Goal: Task Accomplishment & Management: Complete application form

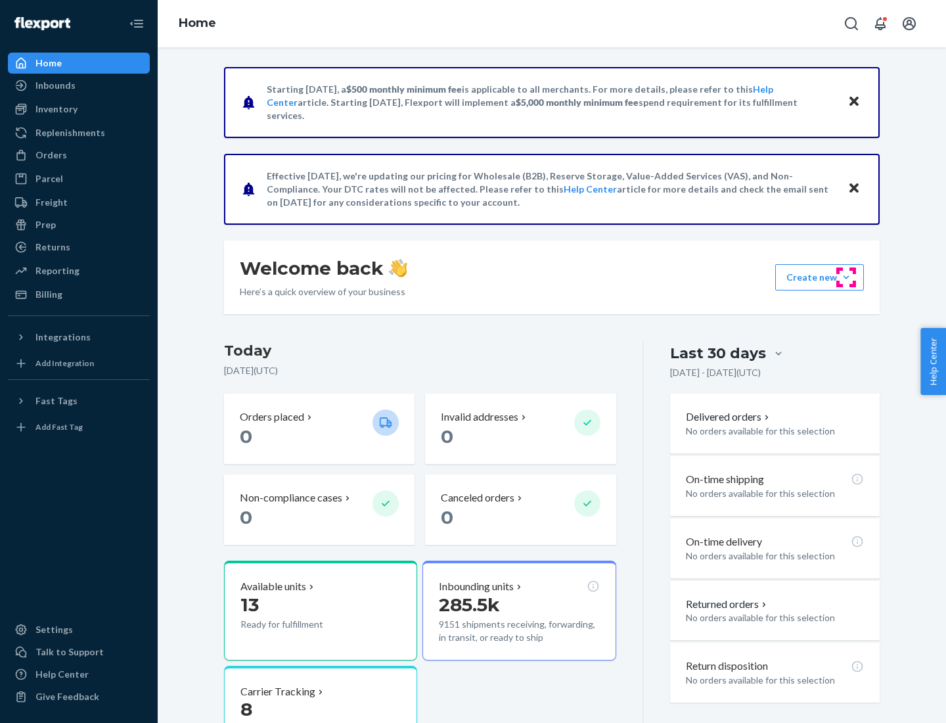
click at [846, 277] on button "Create new Create new inbound Create new order Create new product" at bounding box center [819, 277] width 89 height 26
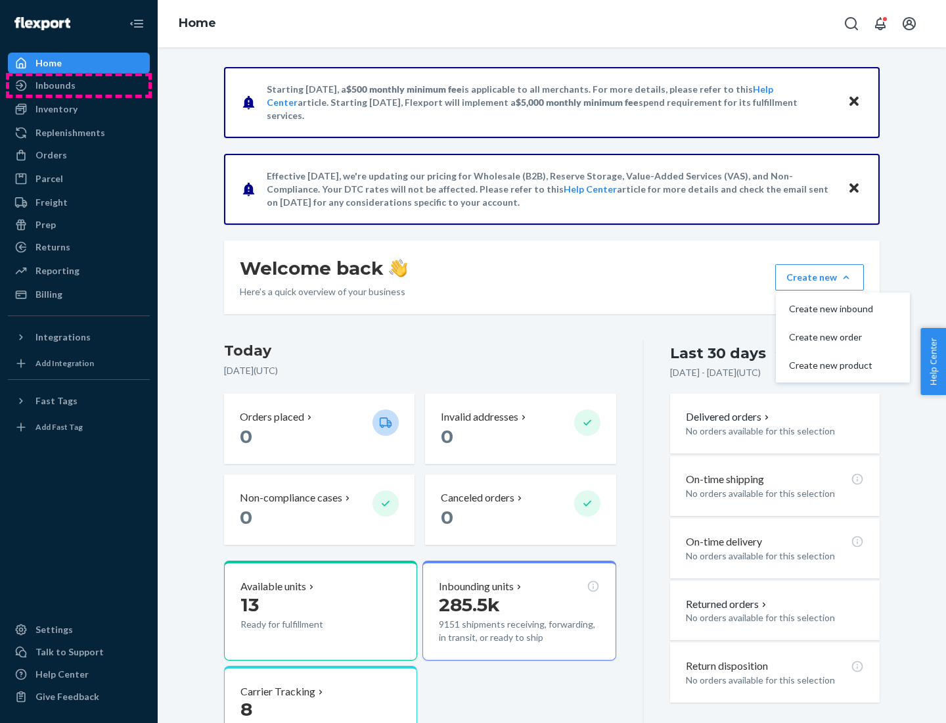
click at [79, 85] on div "Inbounds" at bounding box center [78, 85] width 139 height 18
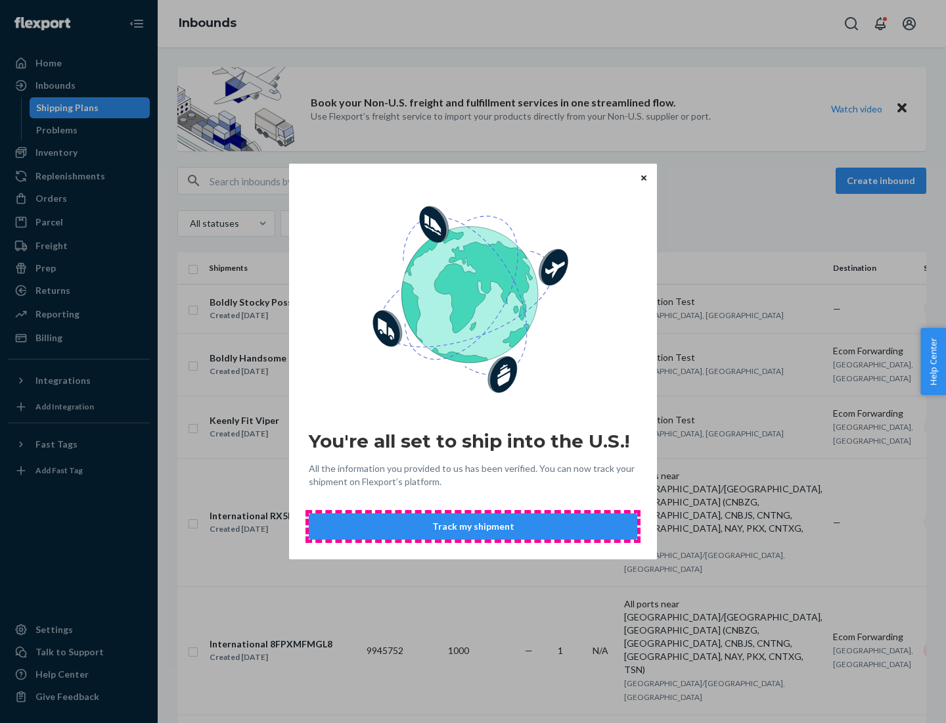
click at [473, 526] on button "Track my shipment" at bounding box center [473, 526] width 329 height 26
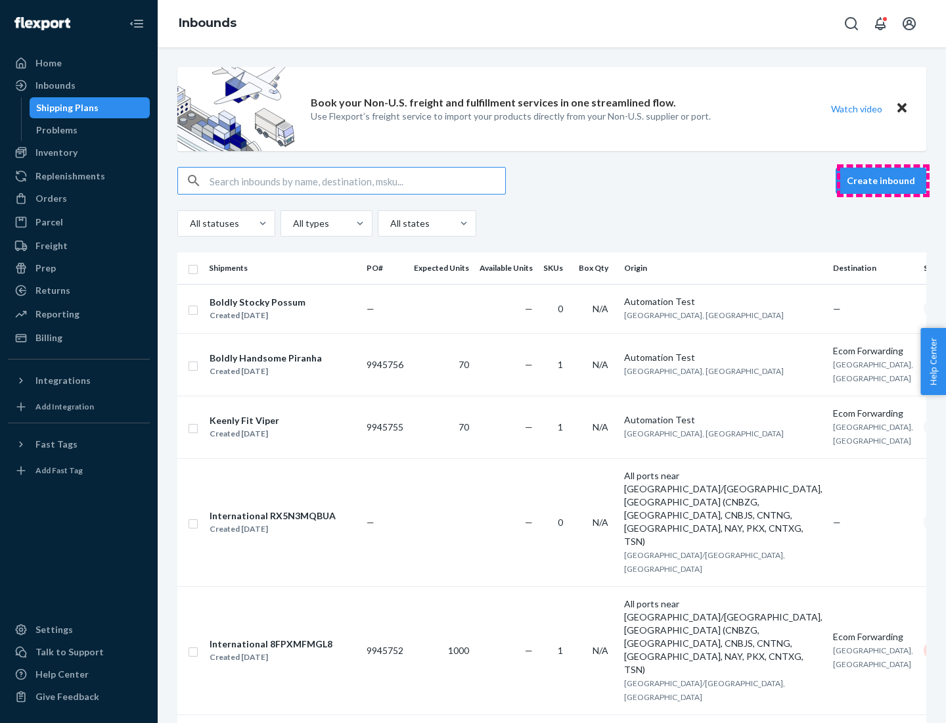
click at [883, 181] on button "Create inbound" at bounding box center [881, 181] width 91 height 26
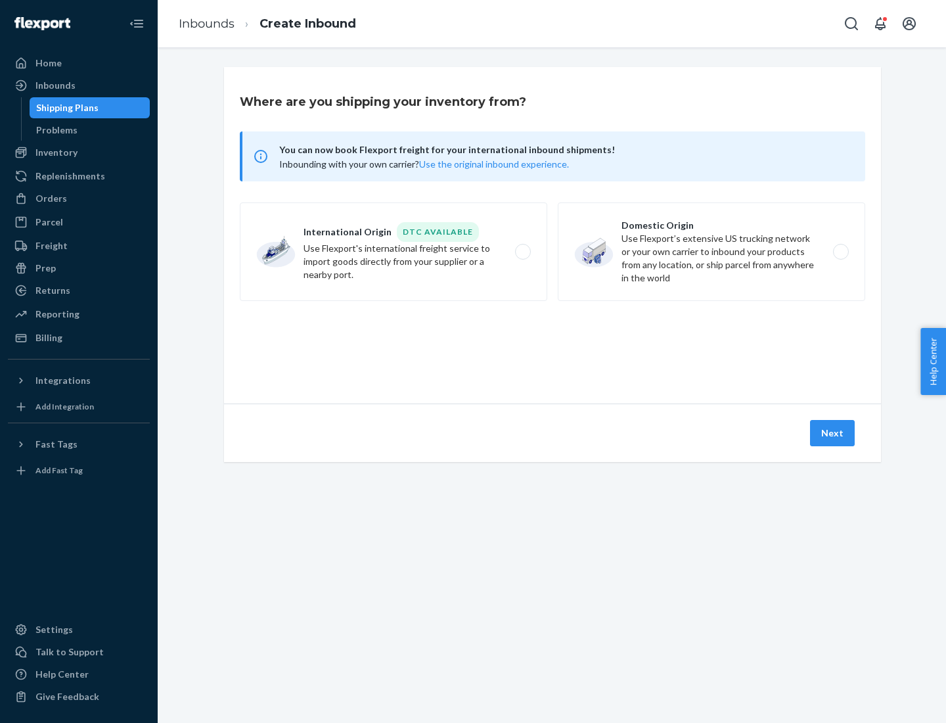
click at [394, 252] on label "International Origin DTC Available Use Flexport's international freight service…" at bounding box center [394, 251] width 308 height 99
click at [522, 252] on input "International Origin DTC Available Use Flexport's international freight service…" at bounding box center [526, 252] width 9 height 9
radio input "true"
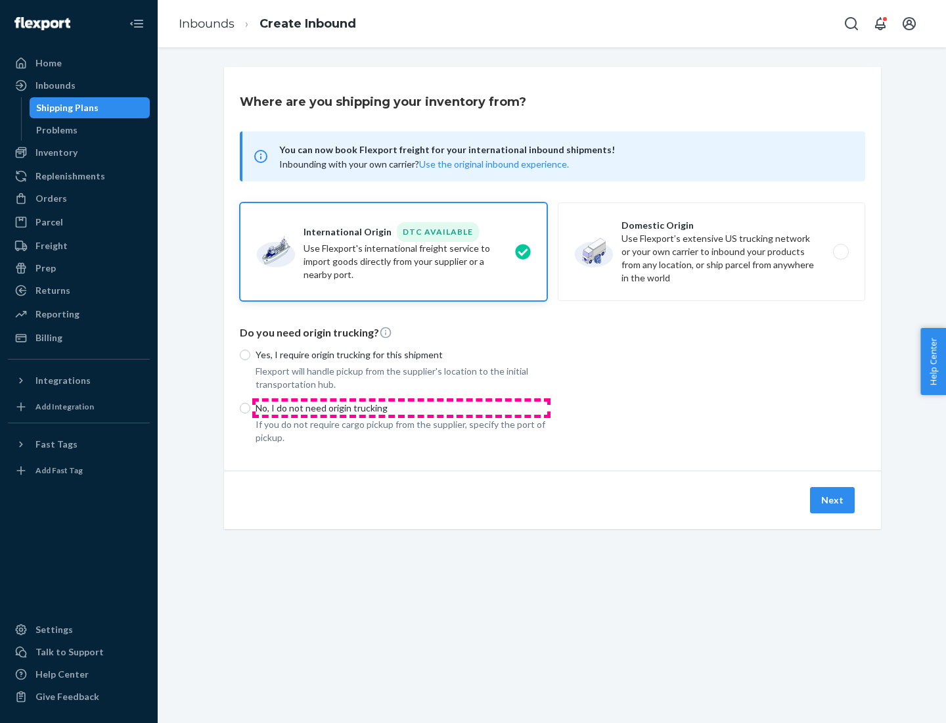
click at [401, 407] on p "No, I do not need origin trucking" at bounding box center [402, 407] width 292 height 13
click at [250, 407] on input "No, I do not need origin trucking" at bounding box center [245, 408] width 11 height 11
radio input "true"
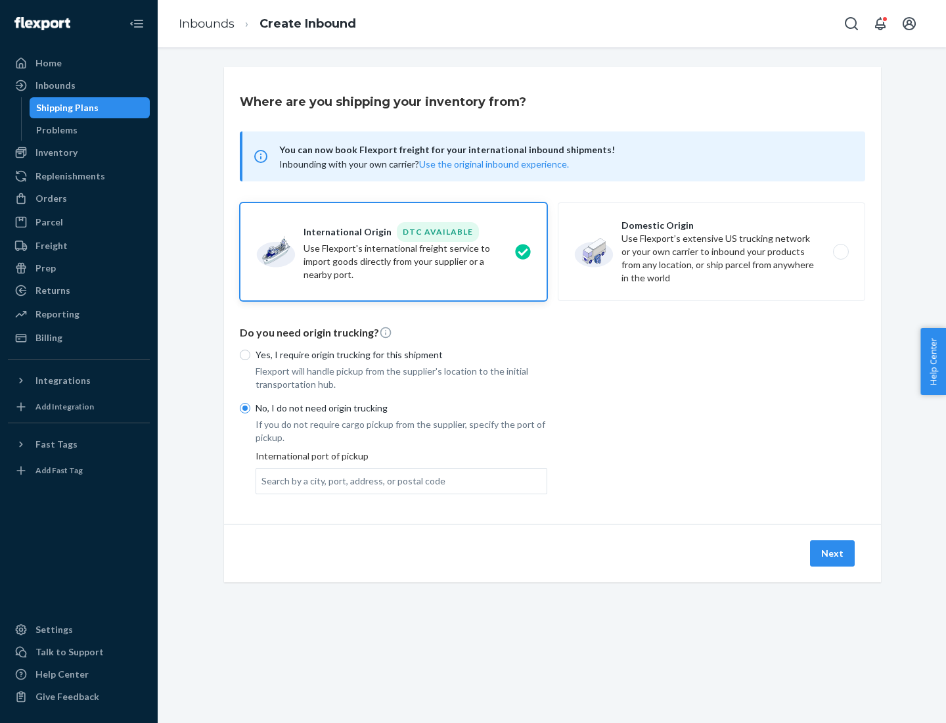
click at [350, 480] on div "Search by a city, port, address, or postal code" at bounding box center [354, 480] width 184 height 13
click at [263, 480] on input "Search by a city, port, address, or postal code" at bounding box center [262, 480] width 1 height 13
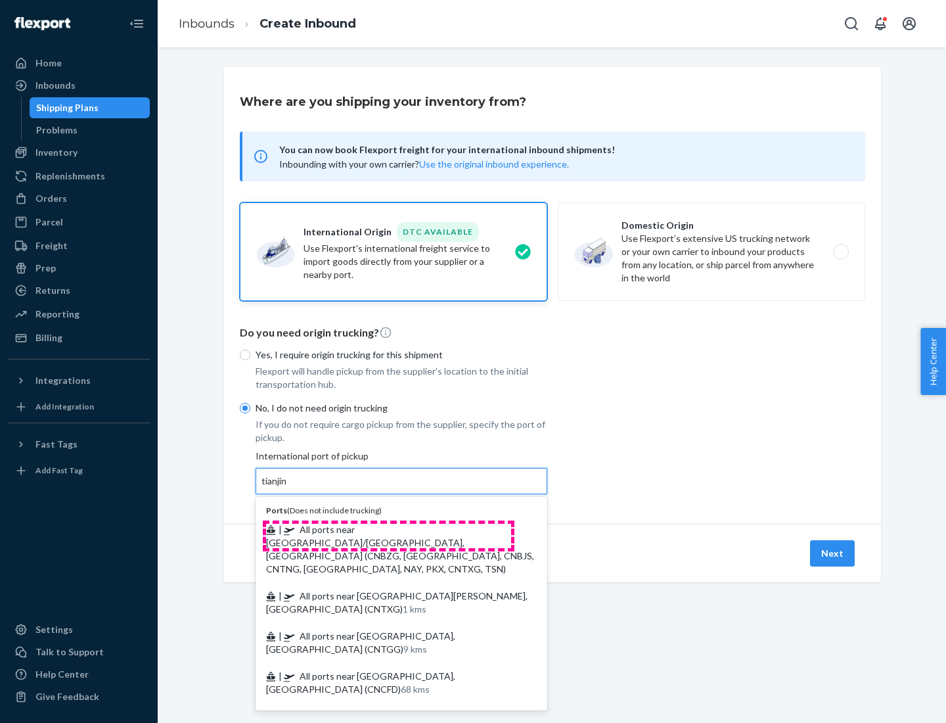
click at [388, 529] on span "| All ports near [GEOGRAPHIC_DATA]/[GEOGRAPHIC_DATA], [GEOGRAPHIC_DATA] (CNBZG,…" at bounding box center [400, 549] width 268 height 51
click at [288, 488] on input "tianjin" at bounding box center [275, 480] width 27 height 13
type input "All ports near [GEOGRAPHIC_DATA]/[GEOGRAPHIC_DATA], [GEOGRAPHIC_DATA] (CNBZG, […"
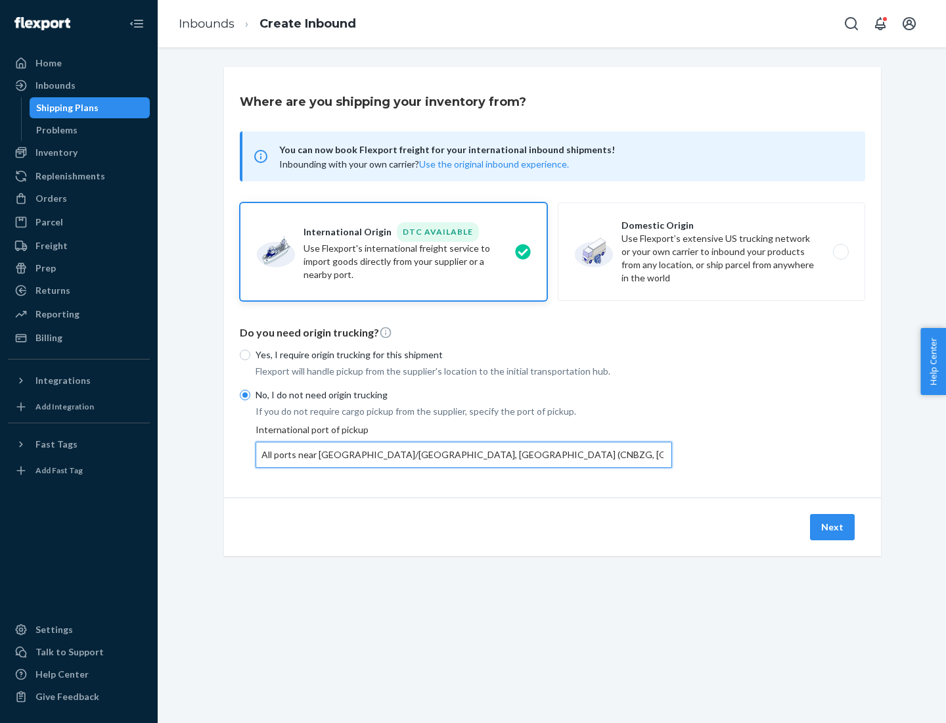
click at [833, 526] on button "Next" at bounding box center [832, 527] width 45 height 26
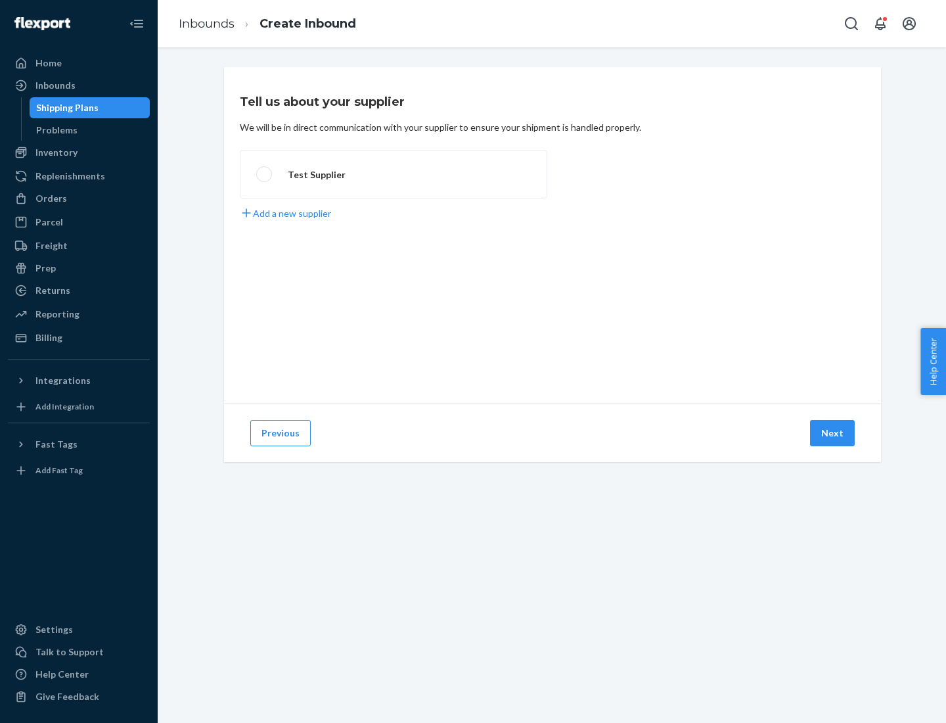
click at [394, 174] on label "Test Supplier" at bounding box center [394, 174] width 308 height 49
click at [265, 174] on input "Test Supplier" at bounding box center [260, 174] width 9 height 9
radio input "true"
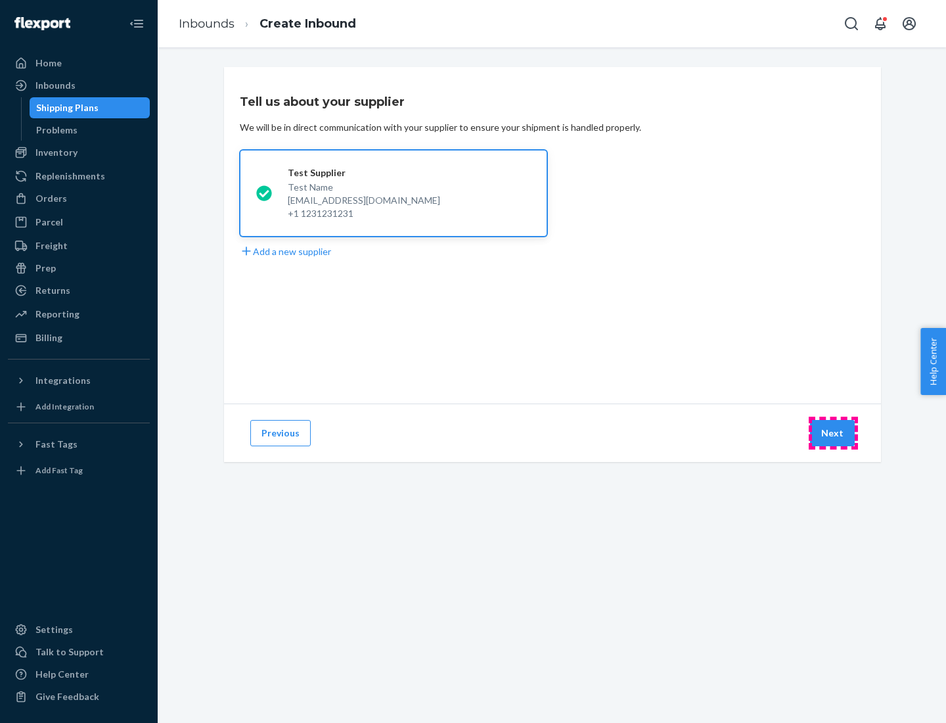
click at [833, 433] on button "Next" at bounding box center [832, 433] width 45 height 26
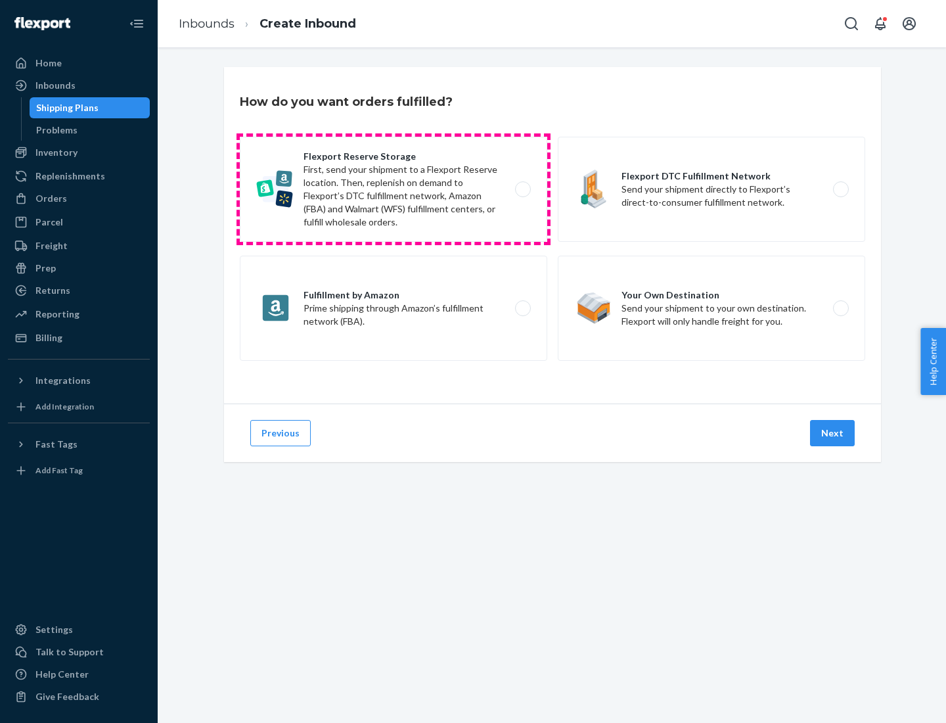
click at [394, 189] on label "Flexport Reserve Storage First, send your shipment to a Flexport Reserve locati…" at bounding box center [394, 189] width 308 height 105
click at [522, 189] on input "Flexport Reserve Storage First, send your shipment to a Flexport Reserve locati…" at bounding box center [526, 189] width 9 height 9
radio input "true"
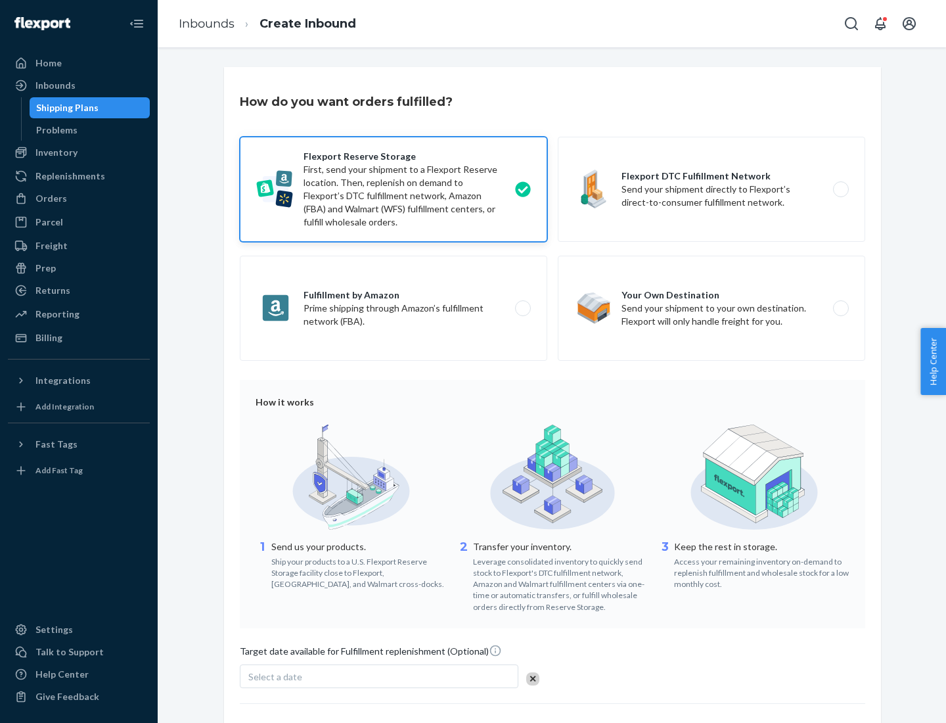
scroll to position [108, 0]
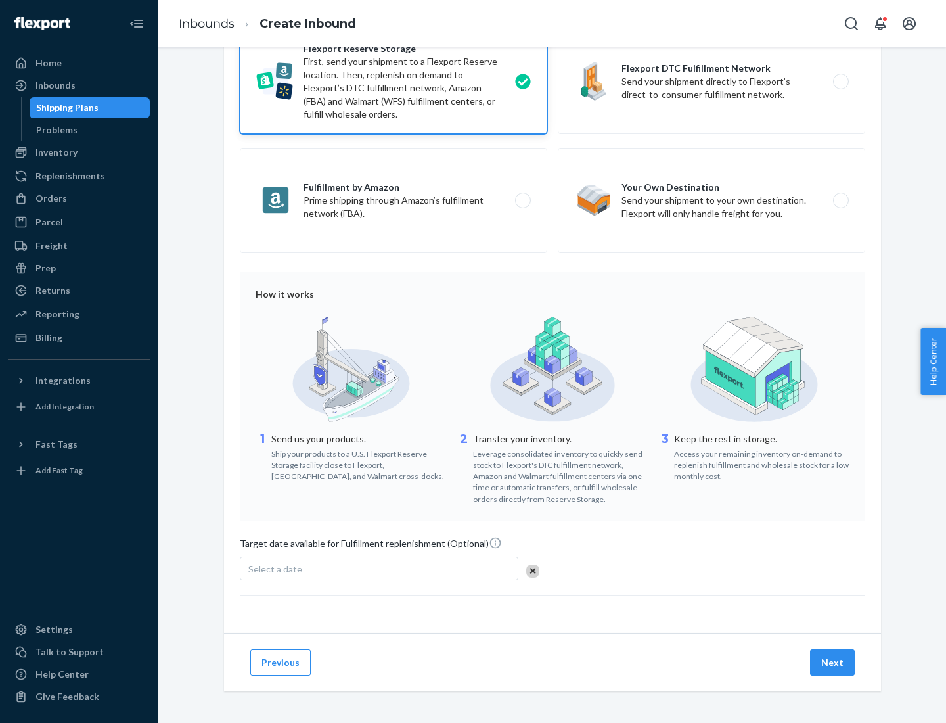
click at [833, 662] on button "Next" at bounding box center [832, 662] width 45 height 26
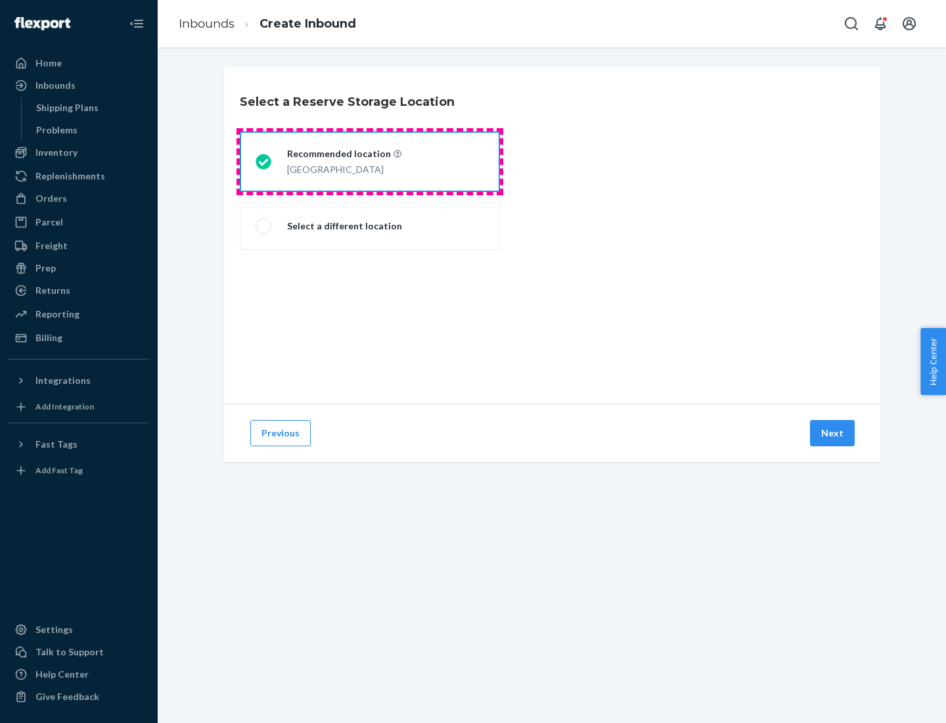
click at [370, 162] on div "[GEOGRAPHIC_DATA]" at bounding box center [344, 168] width 114 height 16
click at [264, 162] on input "Recommended location [GEOGRAPHIC_DATA]" at bounding box center [260, 162] width 9 height 9
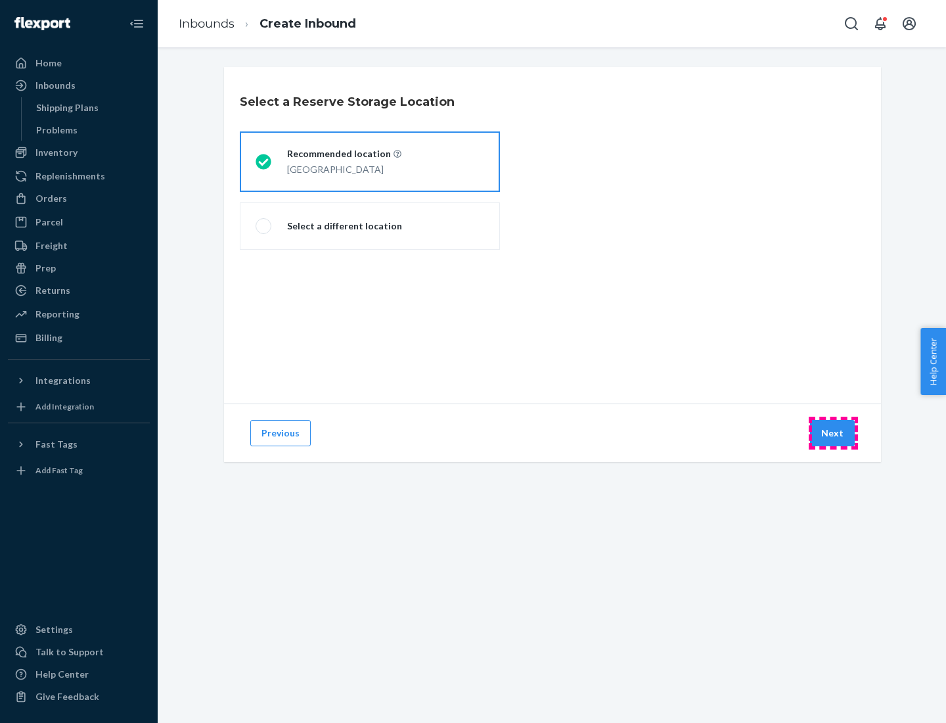
click at [833, 433] on button "Next" at bounding box center [832, 433] width 45 height 26
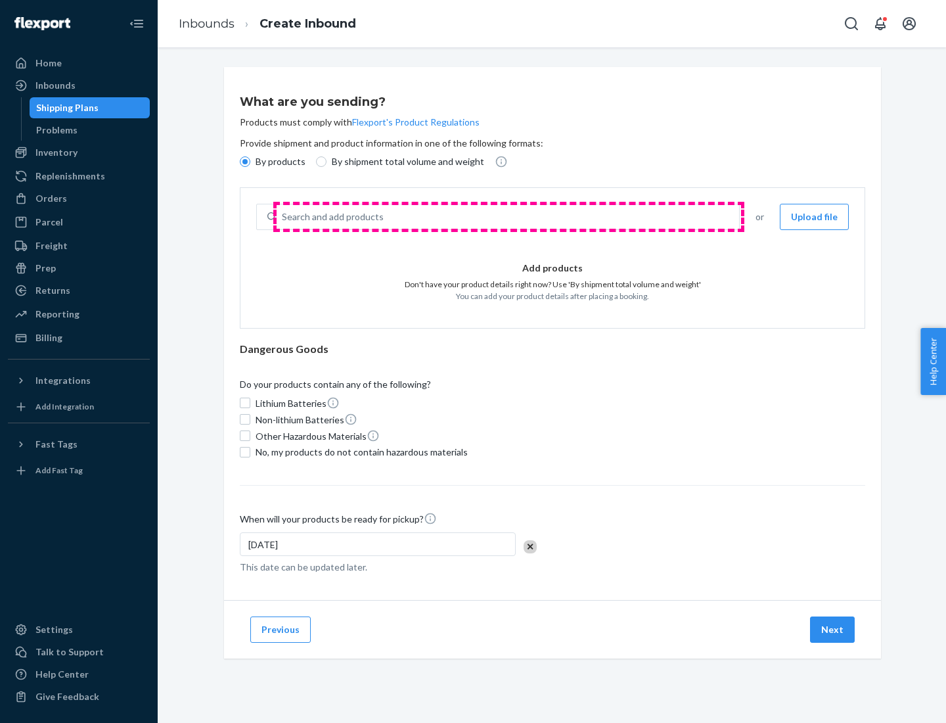
click at [509, 217] on div "Search and add products" at bounding box center [508, 217] width 463 height 24
click at [283, 217] on input "Search and add products" at bounding box center [282, 216] width 1 height 13
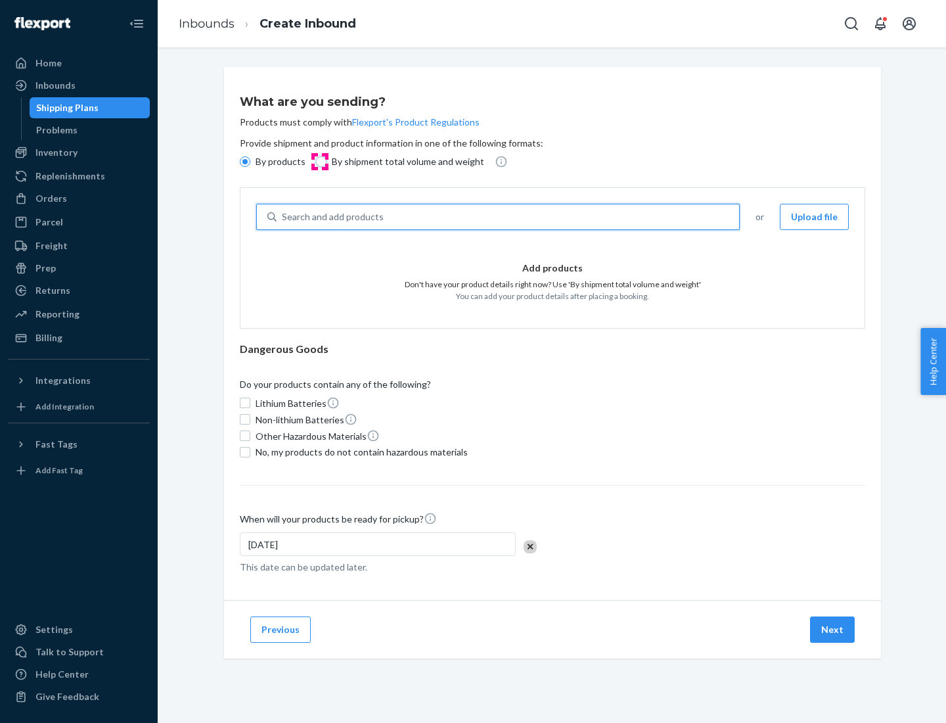
click at [319, 162] on input "By shipment total volume and weight" at bounding box center [321, 161] width 11 height 11
radio input "true"
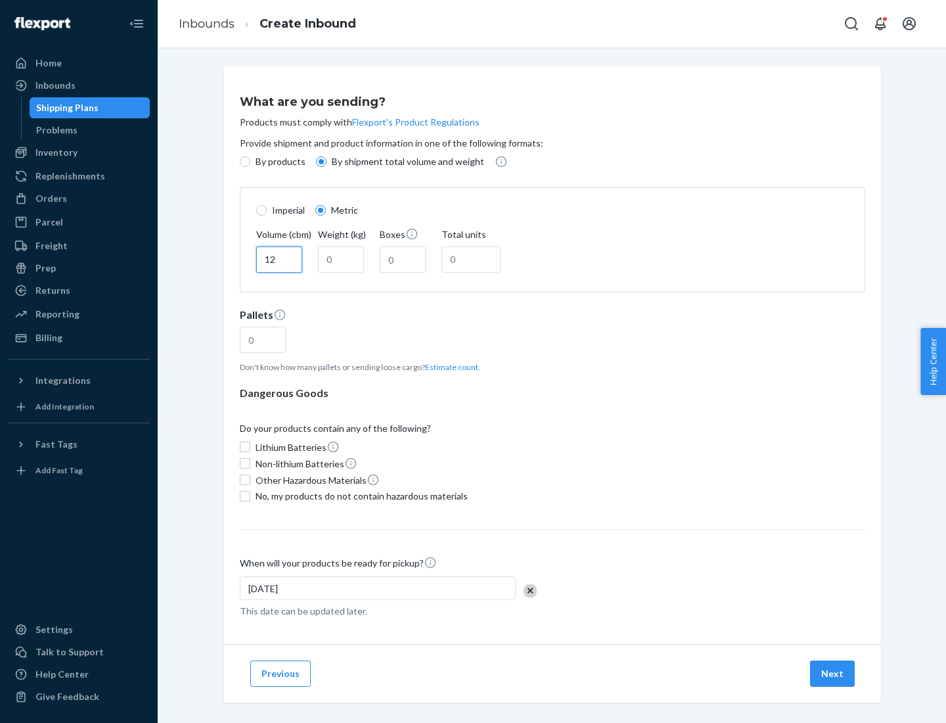
type input "12"
type input "22"
type input "222"
type input "121"
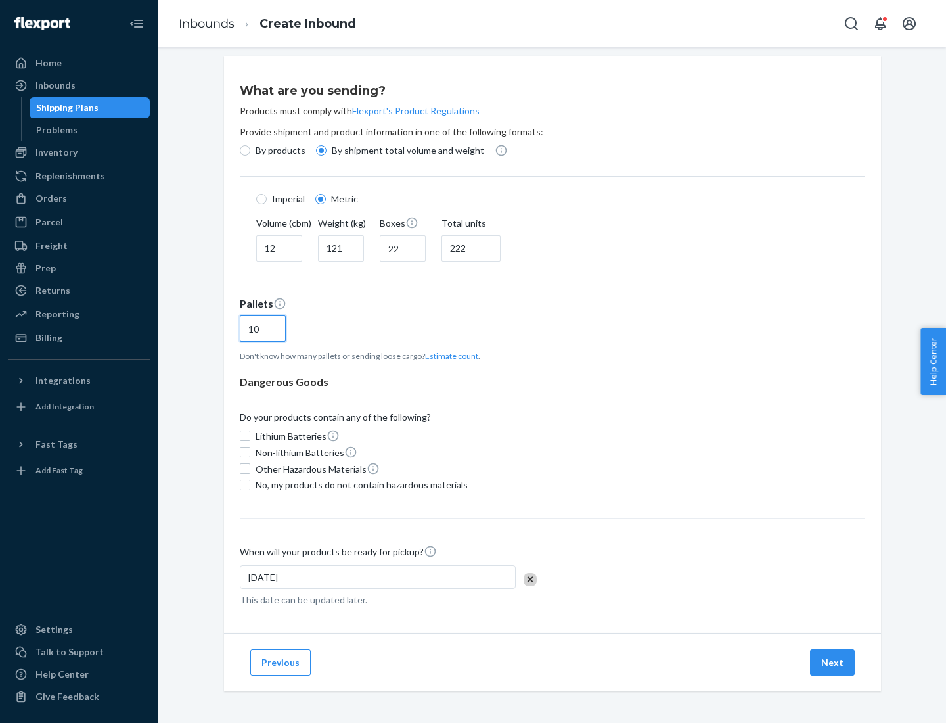
type input "10"
click at [359, 484] on span "No, my products do not contain hazardous materials" at bounding box center [362, 484] width 212 height 13
click at [250, 484] on input "No, my products do not contain hazardous materials" at bounding box center [245, 485] width 11 height 11
checkbox input "true"
click at [833, 662] on button "Next" at bounding box center [832, 662] width 45 height 26
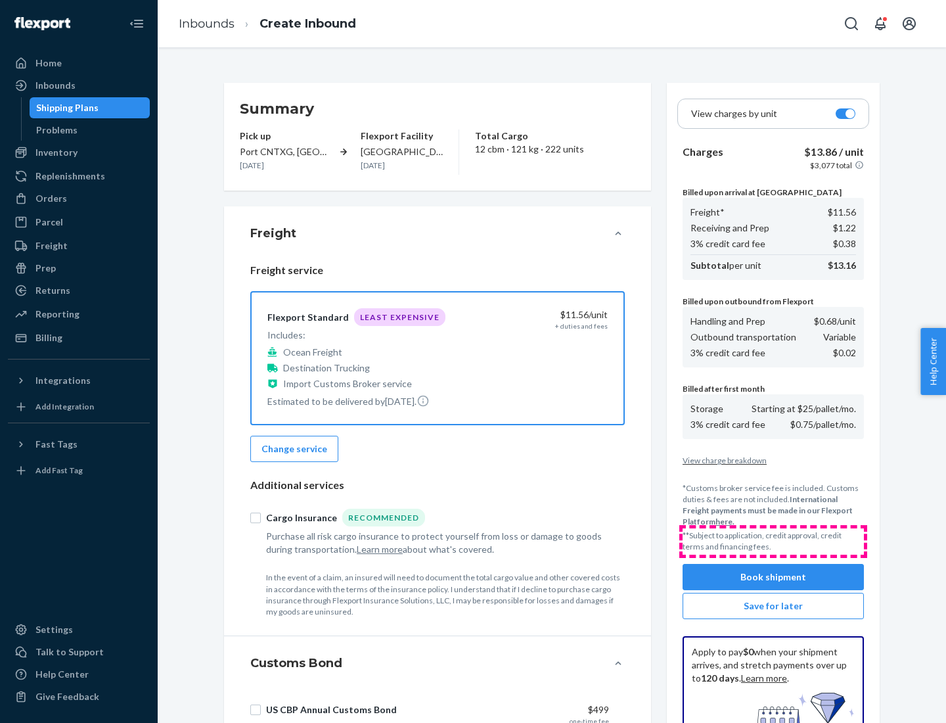
scroll to position [192, 0]
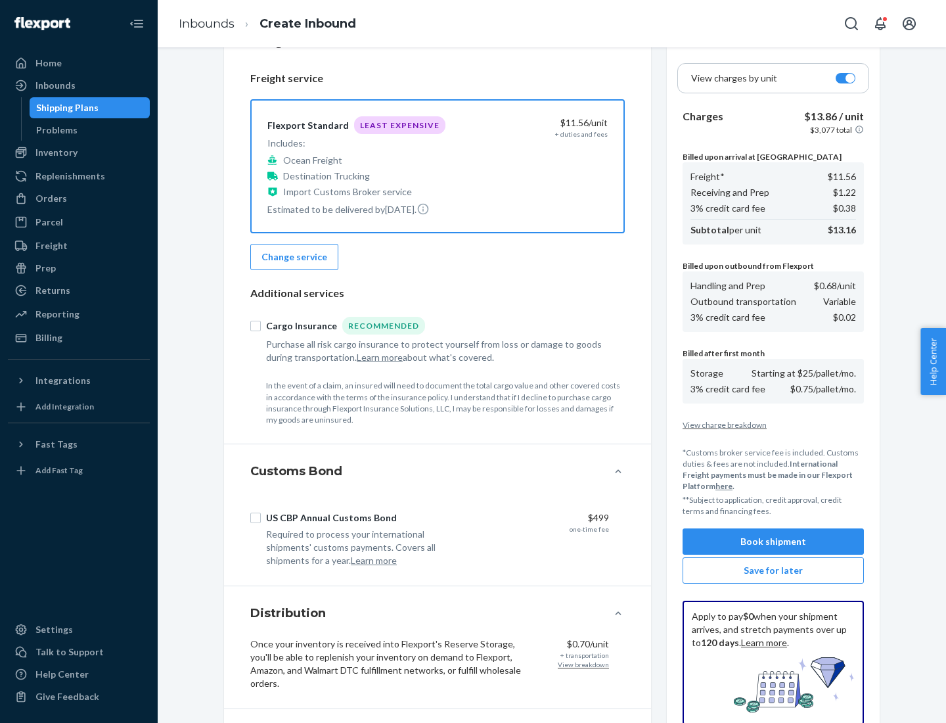
click at [773, 541] on button "Book shipment" at bounding box center [773, 541] width 181 height 26
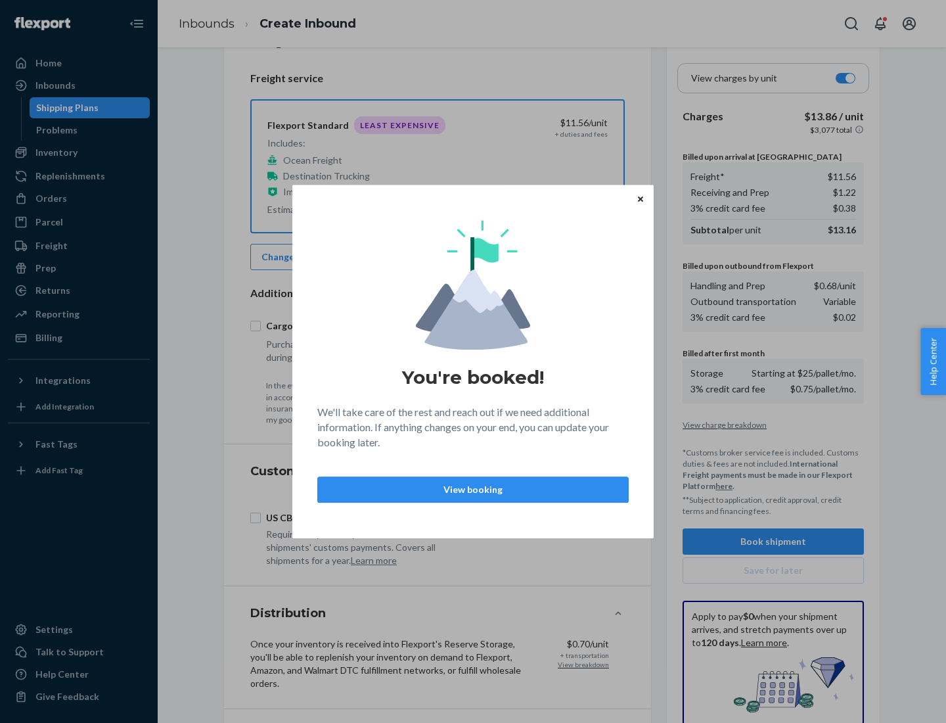
click at [473, 489] on p "View booking" at bounding box center [473, 489] width 289 height 13
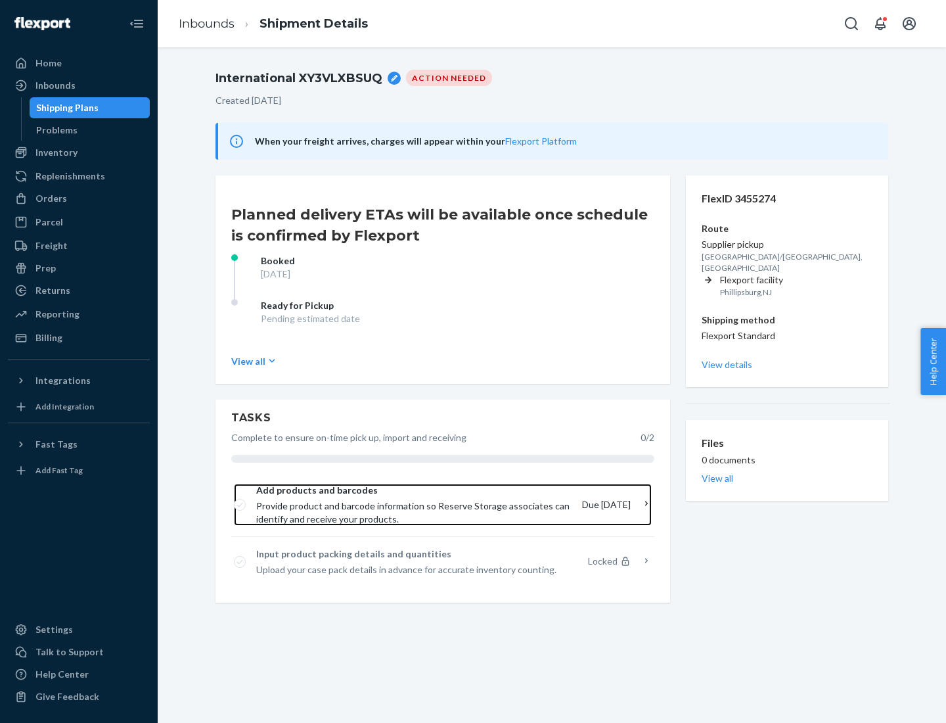
click at [415, 505] on span "Provide product and barcode information so Reserve Storage associates can ident…" at bounding box center [413, 512] width 315 height 26
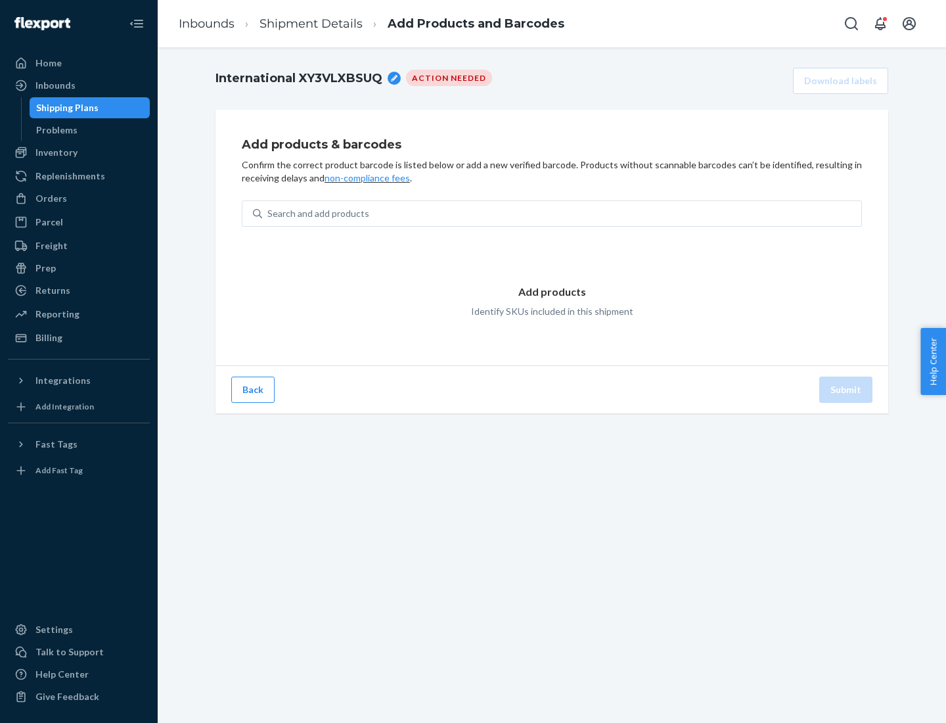
click at [562, 214] on div "Search and add products" at bounding box center [561, 214] width 599 height 24
click at [269, 214] on input "Search and add products" at bounding box center [267, 213] width 1 height 13
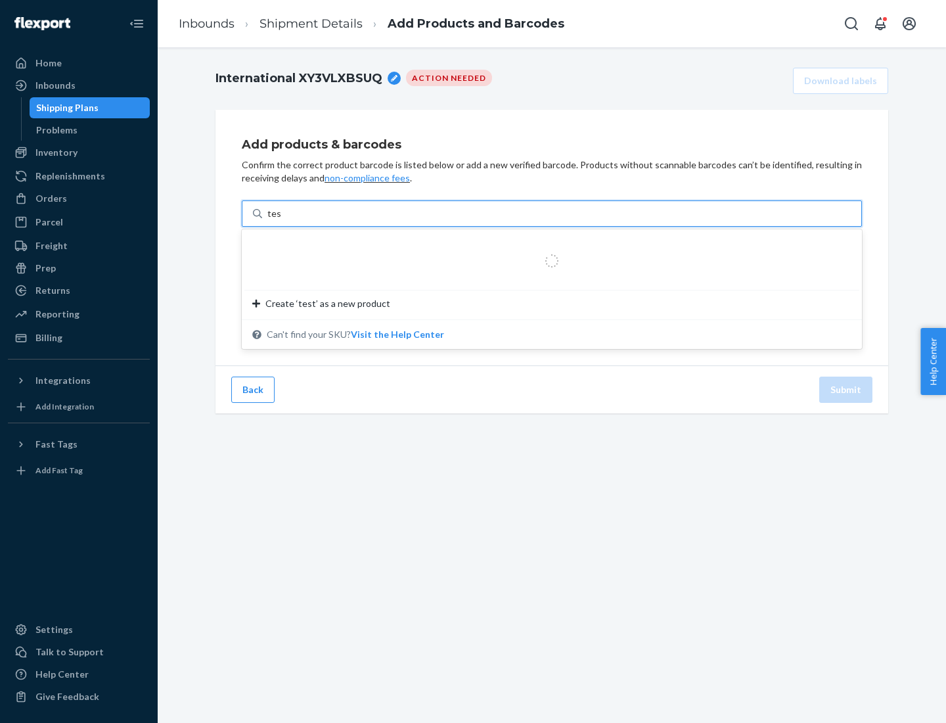
type input "test"
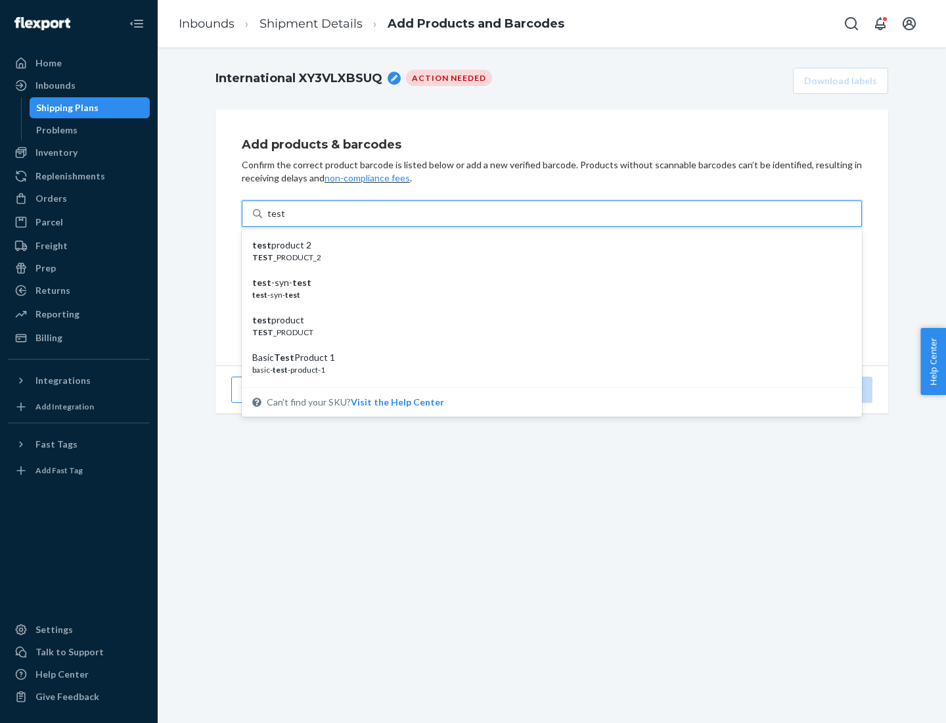
scroll to position [49, 0]
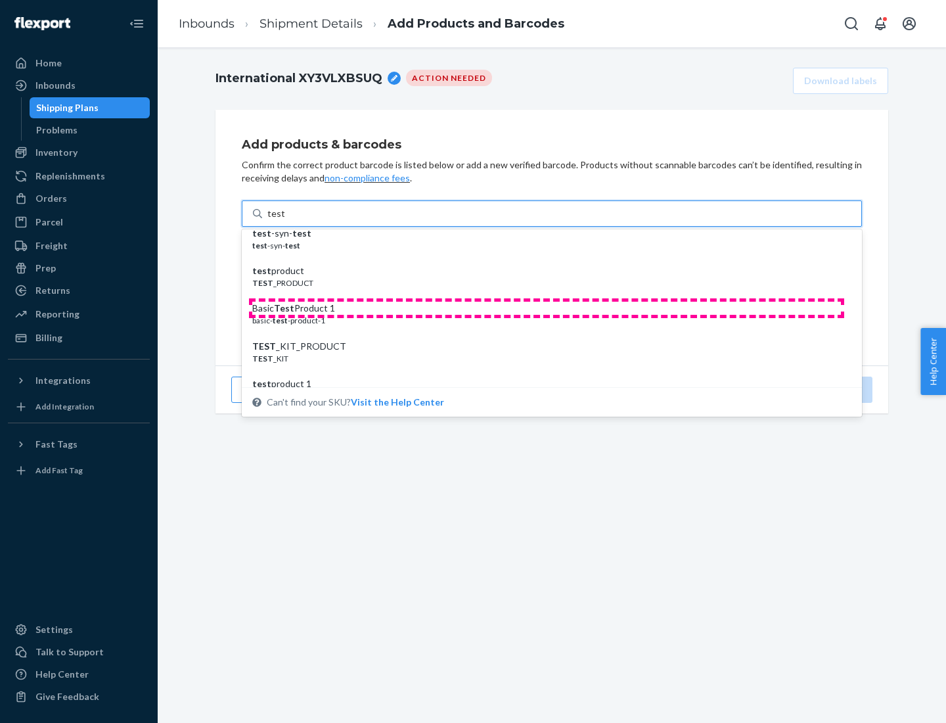
click at [547, 308] on div "Basic Test Product 1" at bounding box center [546, 308] width 589 height 13
click at [285, 220] on input "test" at bounding box center [275, 213] width 17 height 13
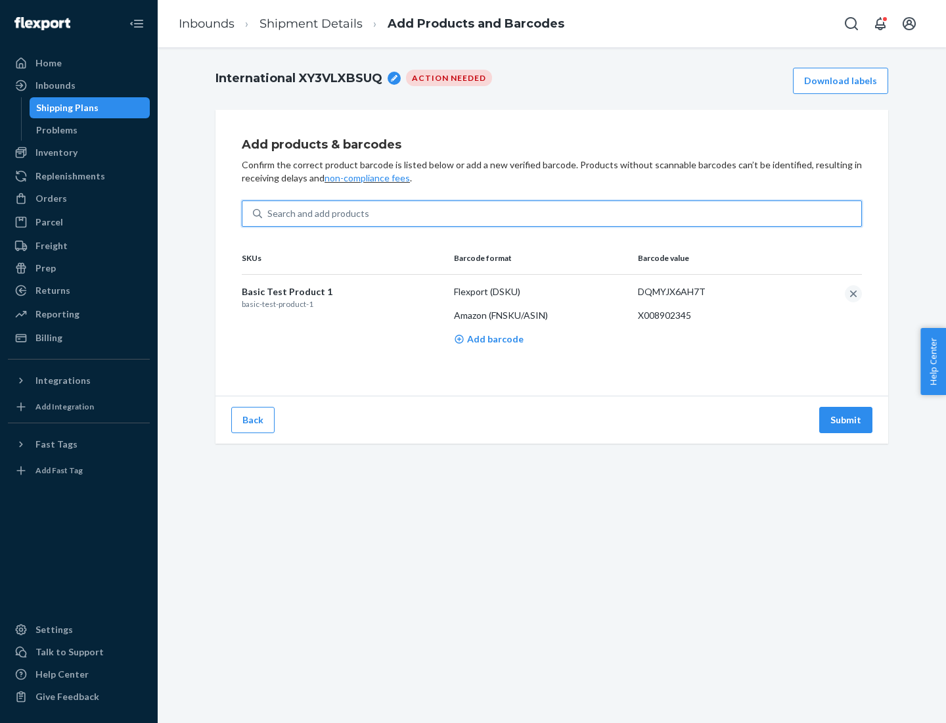
click at [846, 419] on button "Submit" at bounding box center [845, 420] width 53 height 26
